Goal: Transaction & Acquisition: Purchase product/service

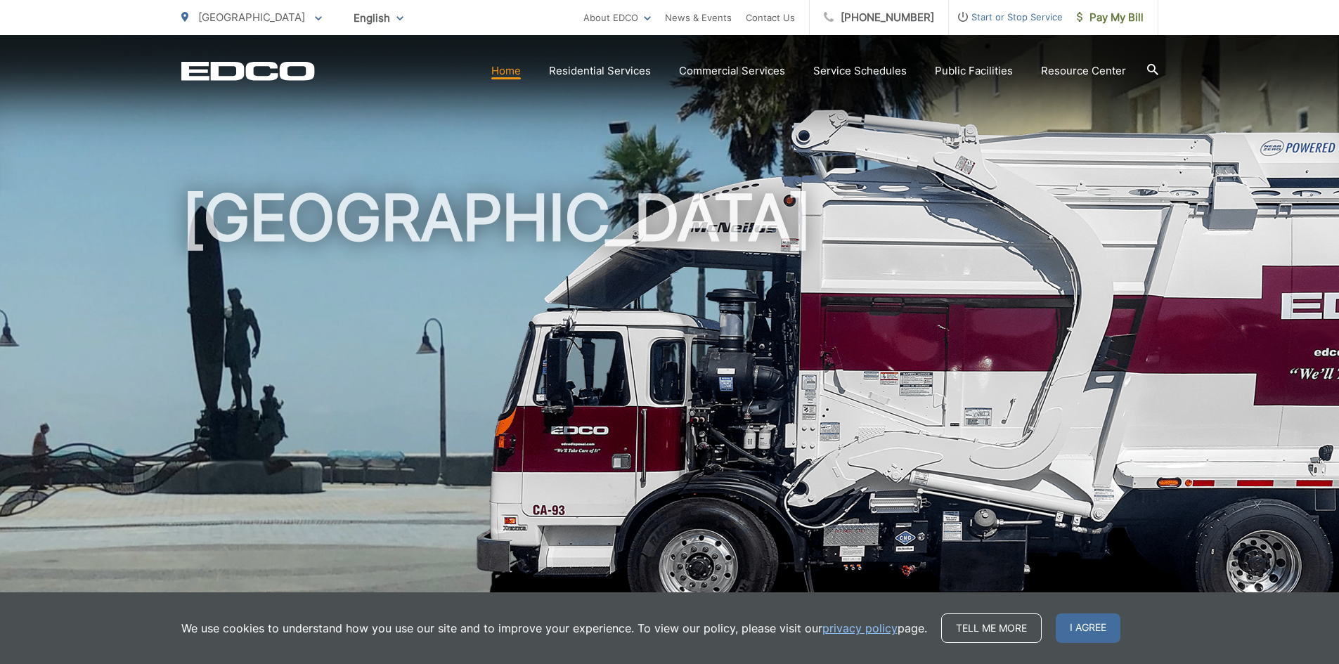
click at [503, 75] on link "Home" at bounding box center [506, 71] width 30 height 17
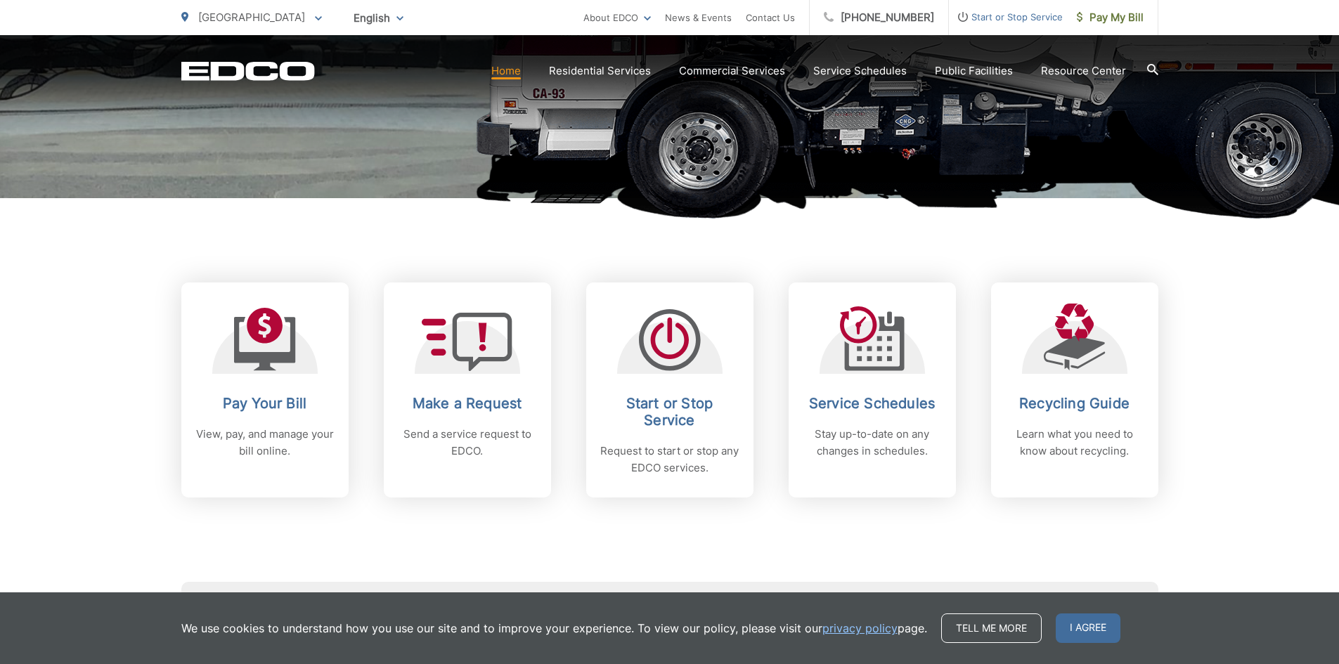
scroll to position [422, 0]
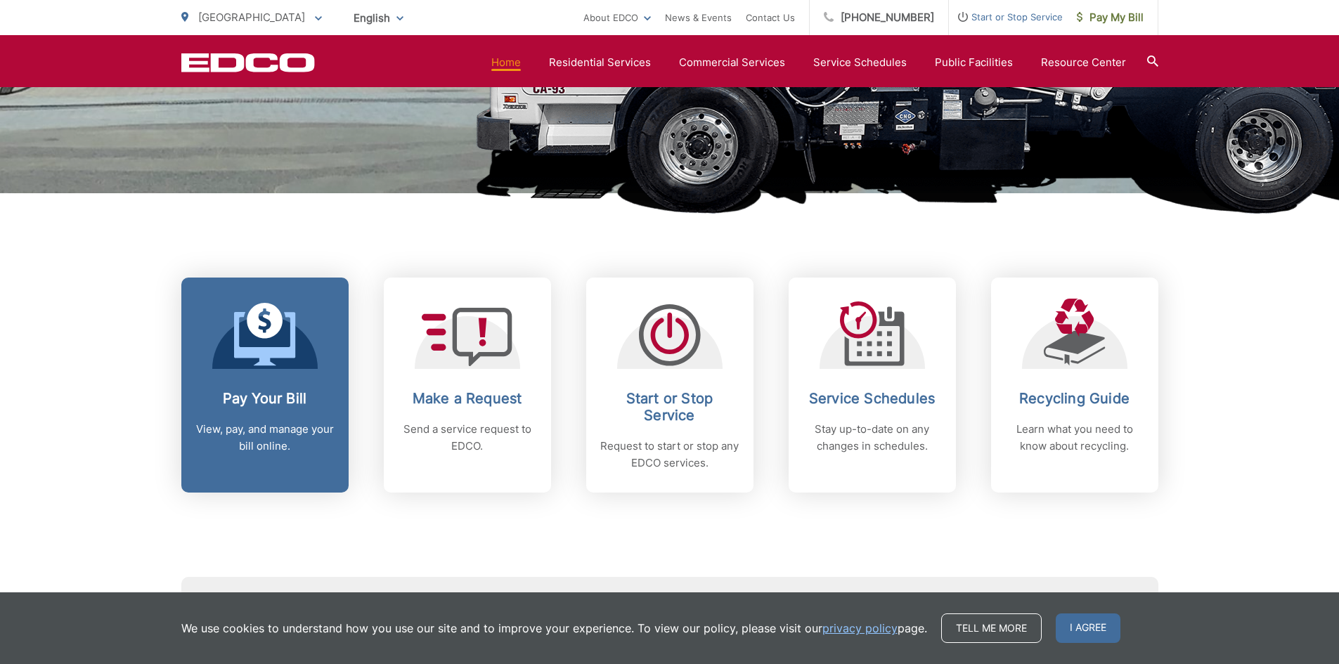
click at [246, 341] on icon at bounding box center [265, 334] width 62 height 63
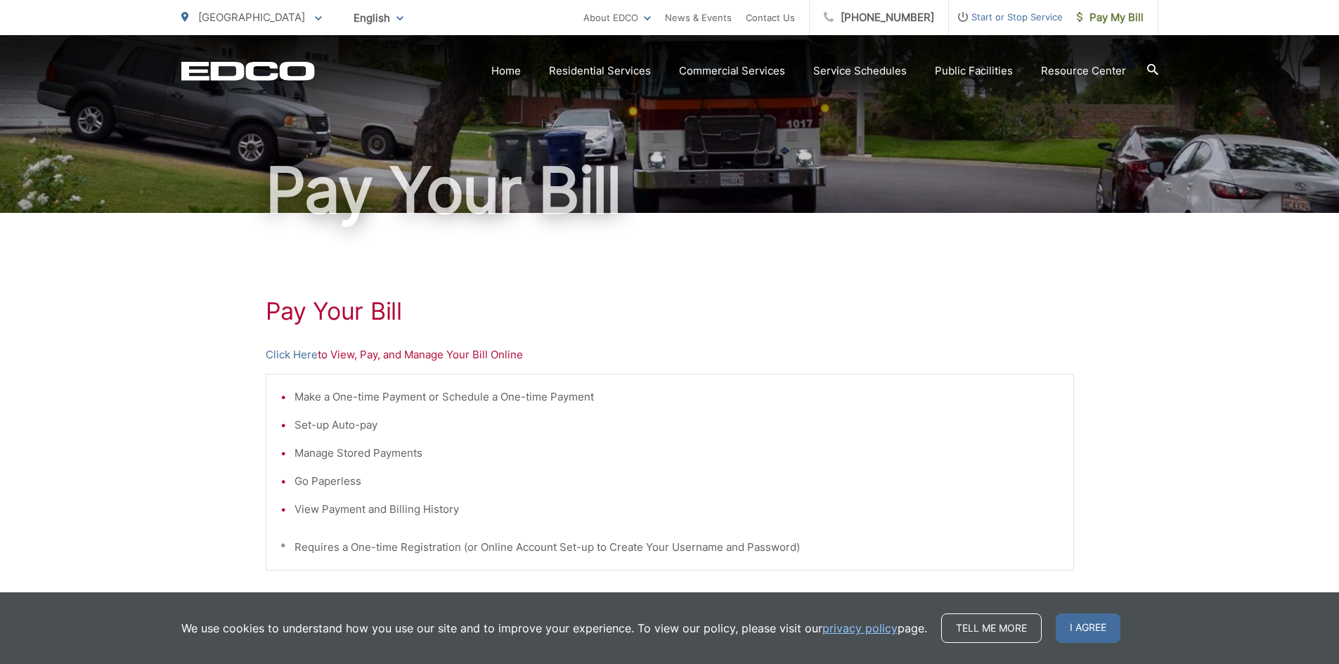
scroll to position [70, 0]
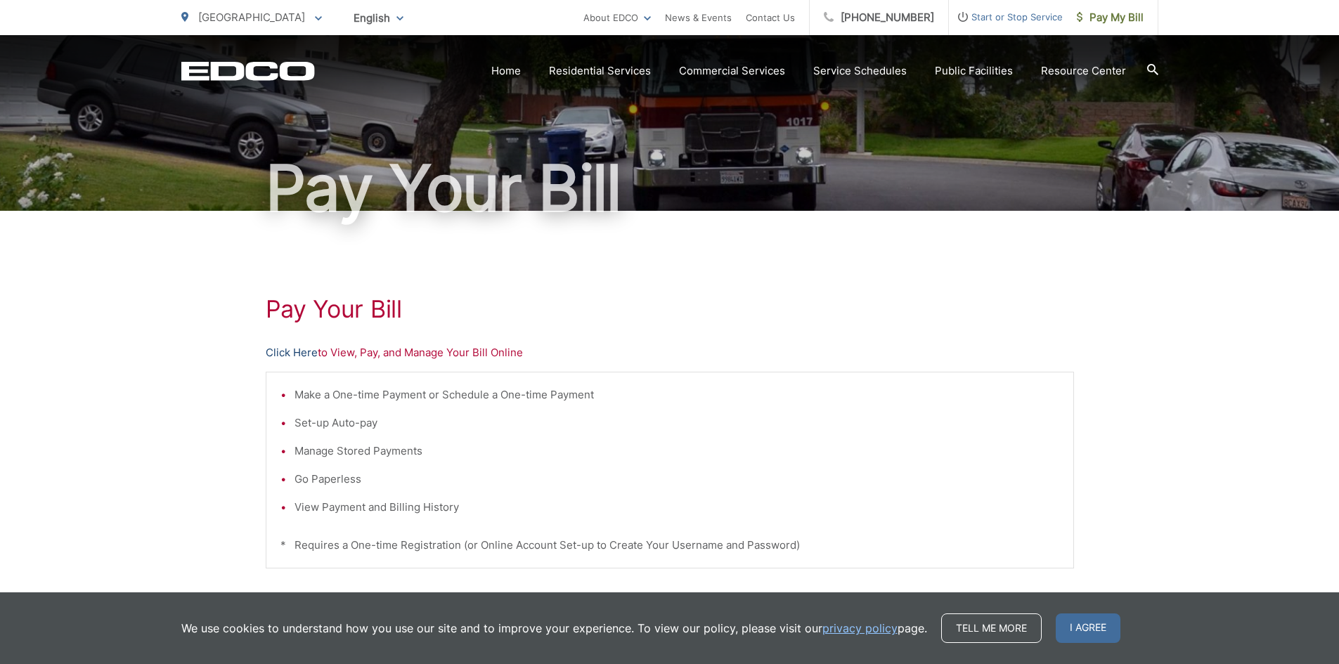
click at [284, 353] on link "Click Here" at bounding box center [292, 353] width 52 height 17
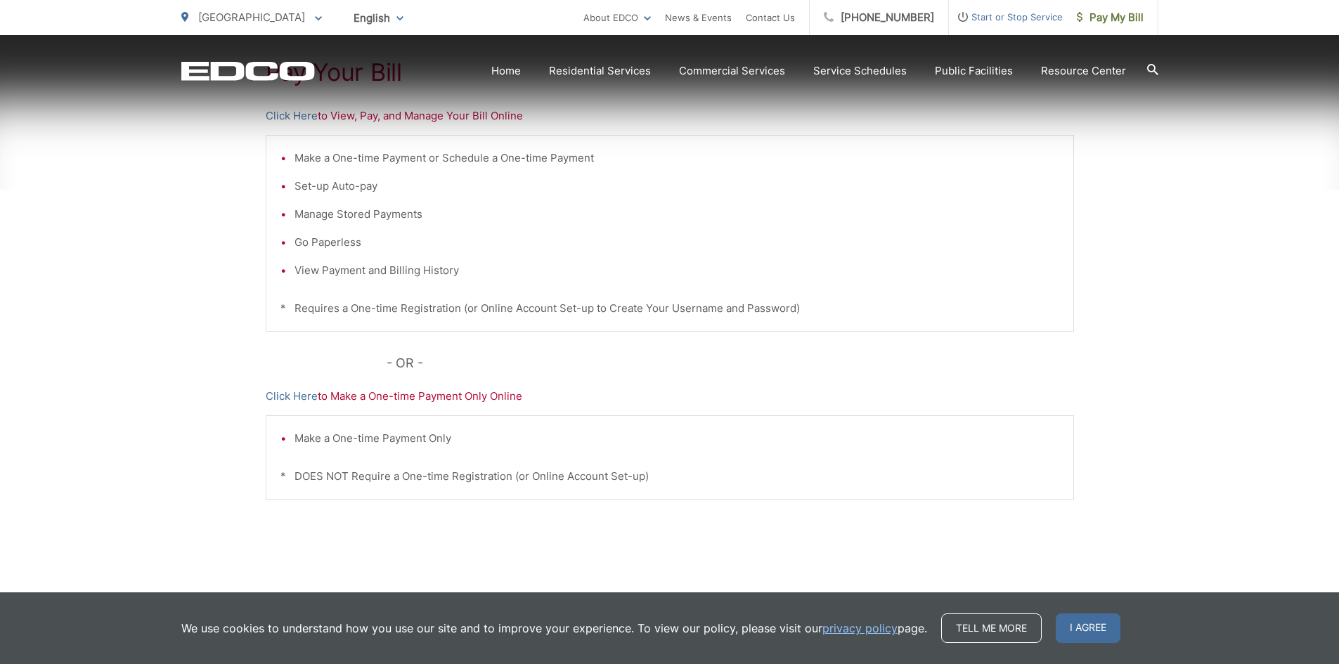
scroll to position [335, 0]
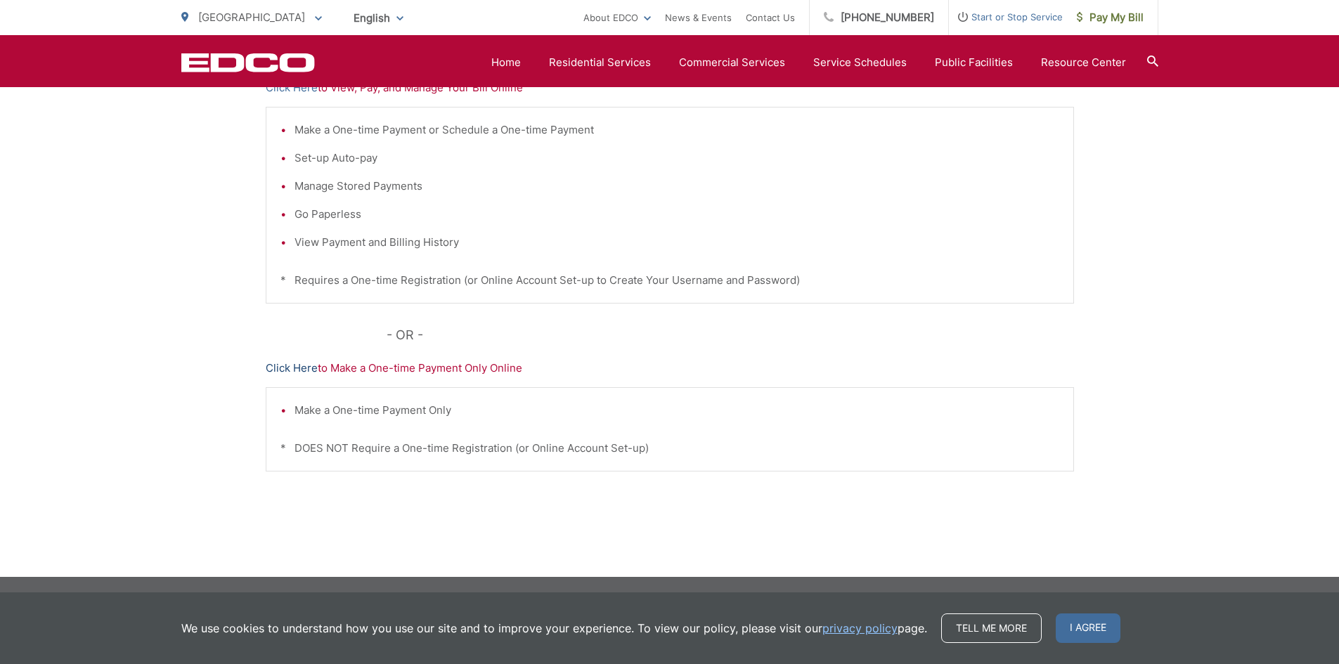
click at [274, 373] on link "Click Here" at bounding box center [292, 368] width 52 height 17
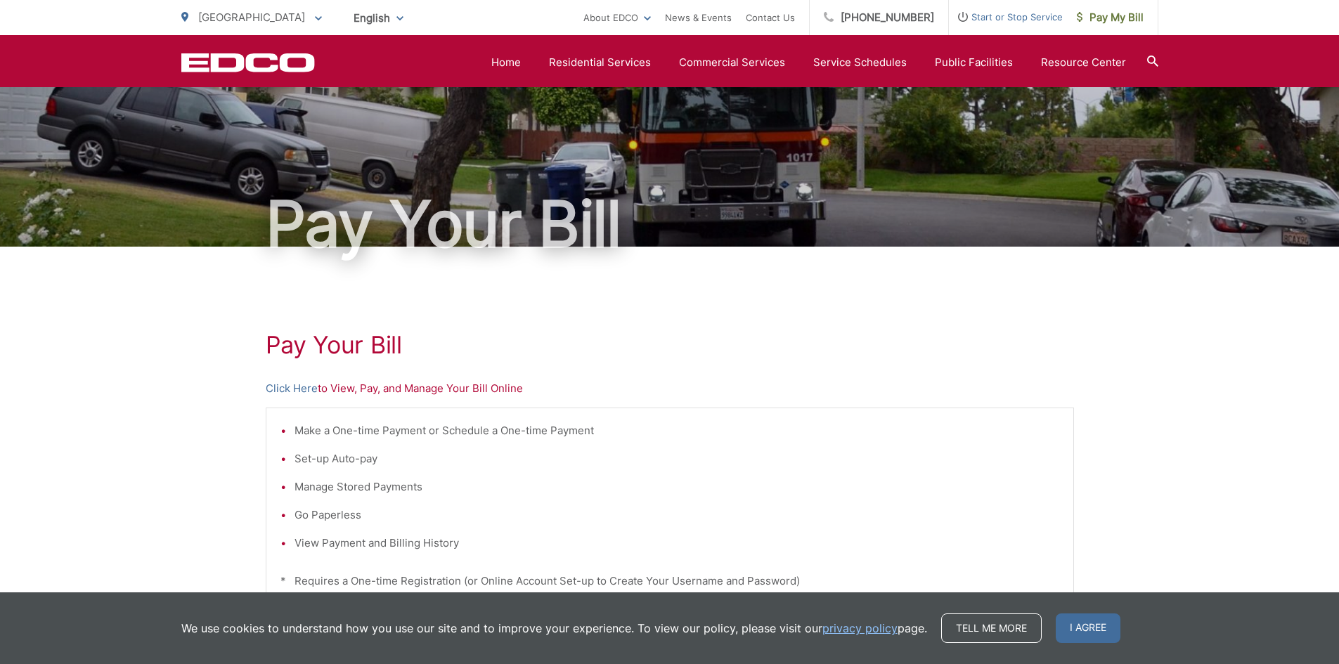
scroll to position [0, 0]
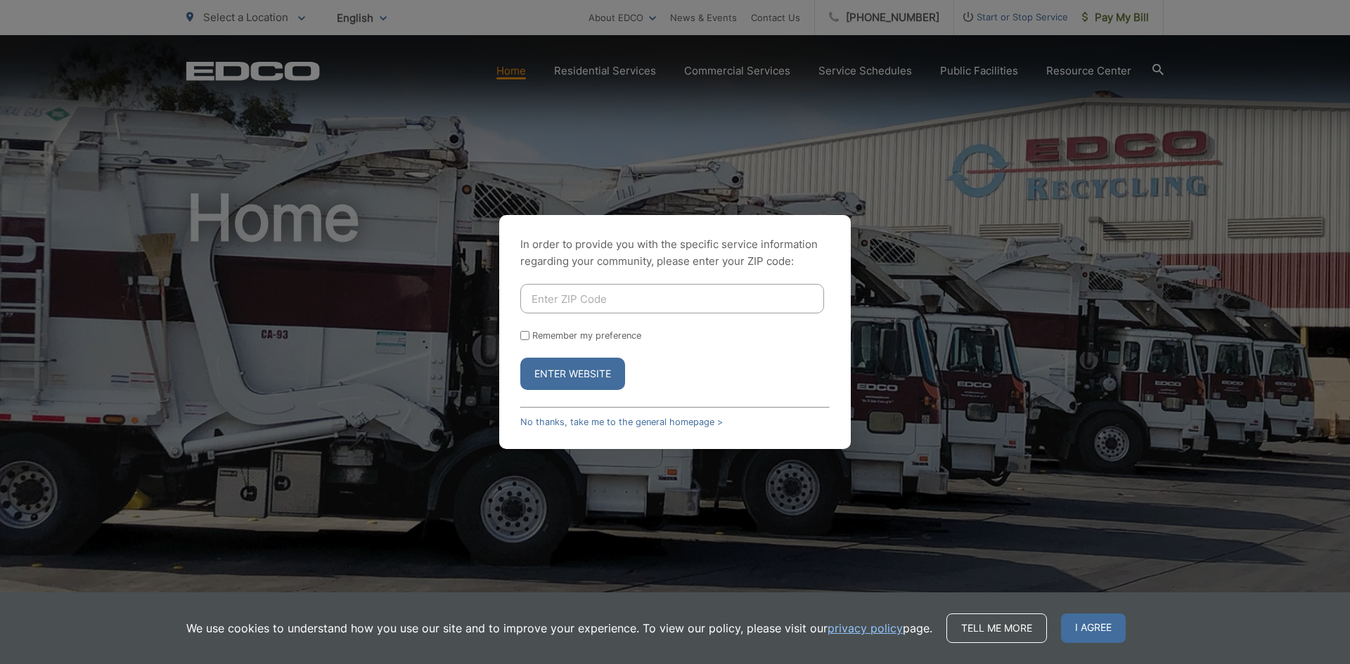
click at [543, 305] on input "Enter ZIP Code" at bounding box center [672, 299] width 304 height 30
type input "91932"
click at [520, 358] on button "Enter Website" at bounding box center [572, 374] width 105 height 32
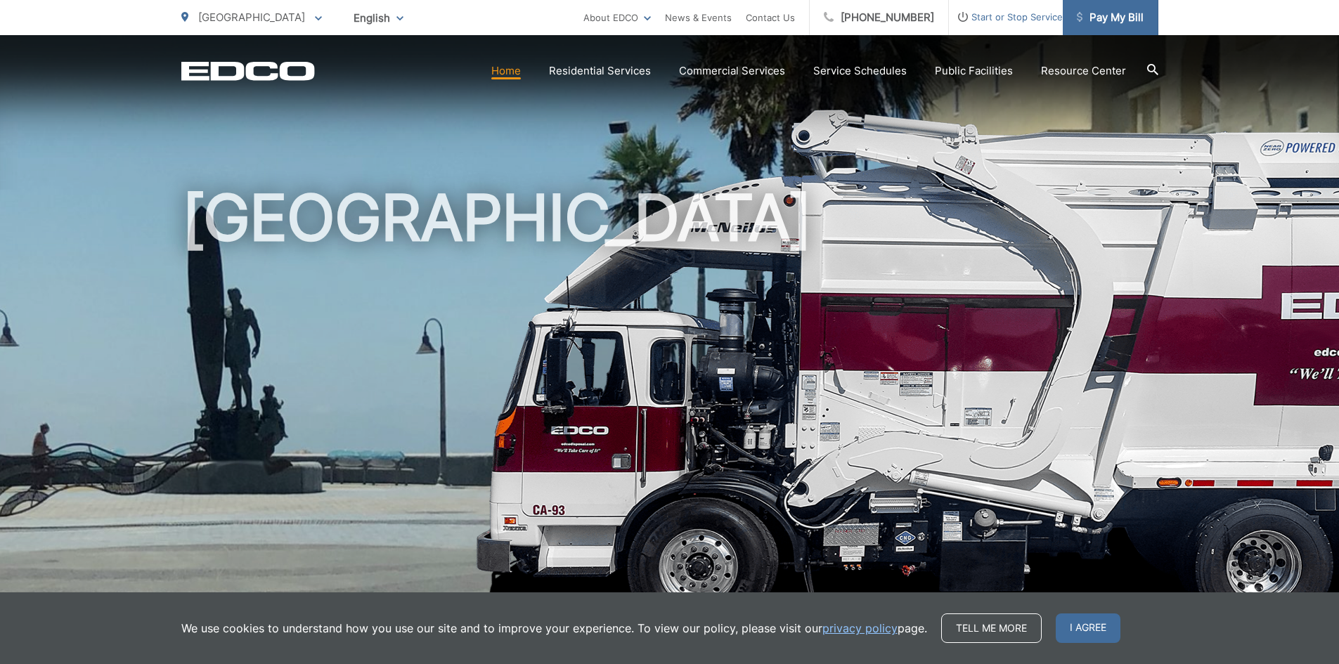
click at [1096, 18] on span "Pay My Bill" at bounding box center [1110, 17] width 67 height 17
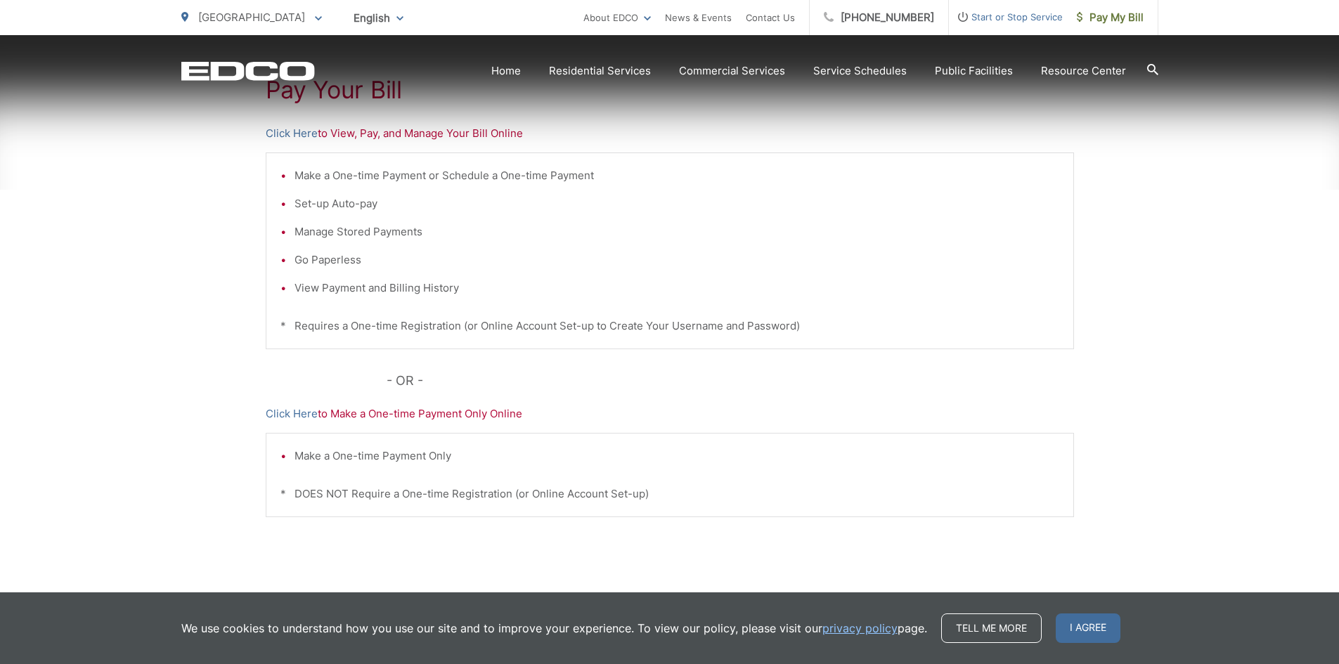
scroll to position [335, 0]
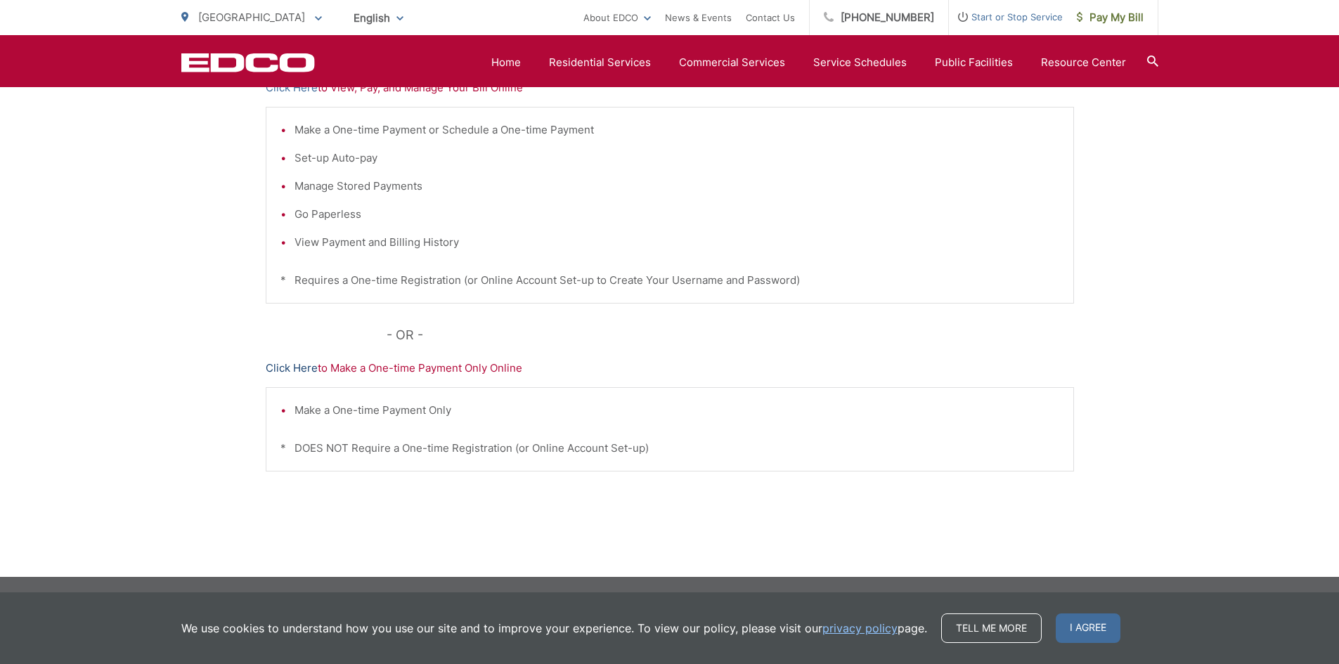
click at [296, 367] on link "Click Here" at bounding box center [292, 368] width 52 height 17
